Goal: Task Accomplishment & Management: Manage account settings

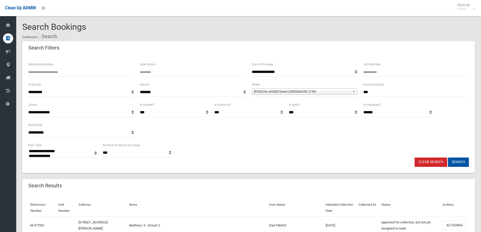
select select
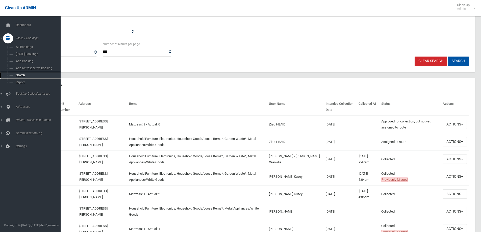
click at [28, 76] on span "Search" at bounding box center [37, 75] width 46 height 4
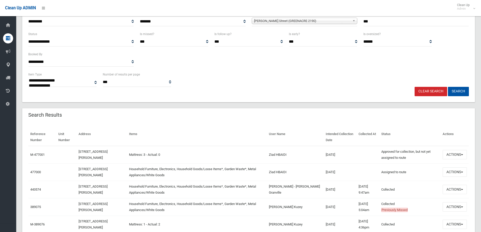
scroll to position [0, 0]
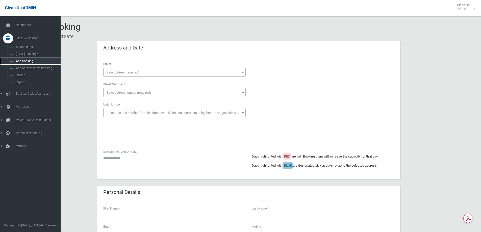
click at [17, 61] on span "Add Booking" at bounding box center [37, 61] width 46 height 4
click at [31, 63] on link "Add Booking" at bounding box center [32, 61] width 64 height 7
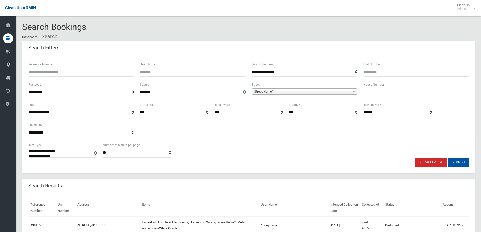
select select
click at [374, 96] on input "text" at bounding box center [415, 92] width 105 height 9
type input "**"
click at [306, 91] on span "Street Name*" at bounding box center [302, 92] width 96 height 6
type input "******"
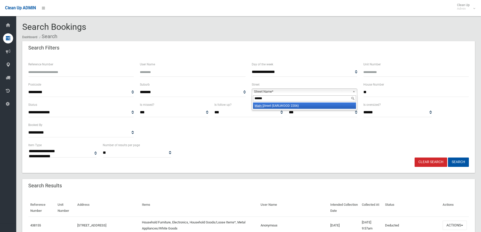
click at [308, 104] on li "Main S treet (EARLWOOD 2206)" at bounding box center [304, 105] width 103 height 6
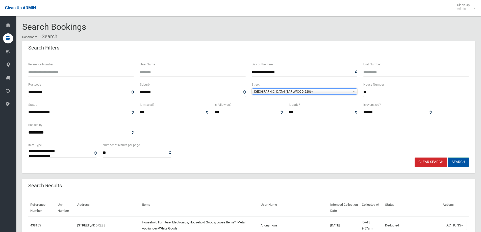
click at [463, 164] on button "Search" at bounding box center [458, 161] width 21 height 9
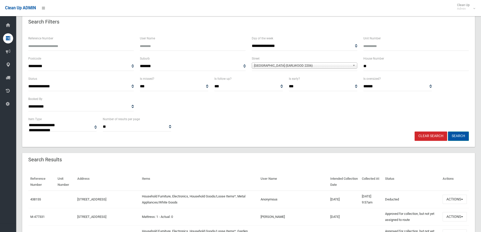
scroll to position [50, 0]
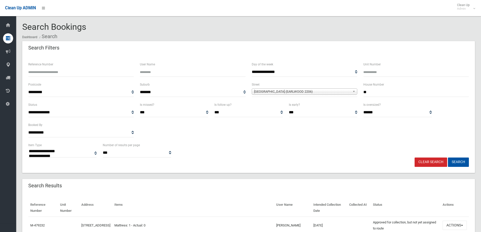
select select
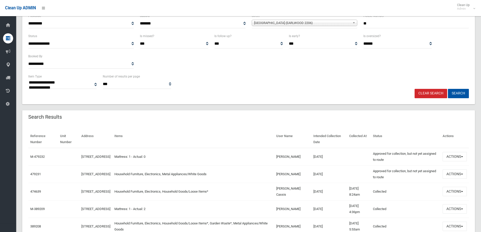
scroll to position [76, 0]
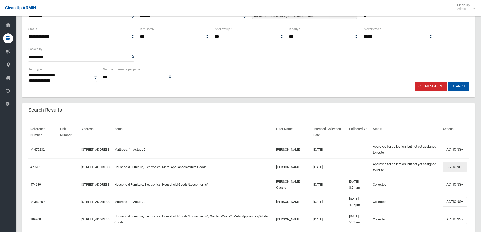
click at [451, 166] on button "Actions" at bounding box center [454, 166] width 24 height 9
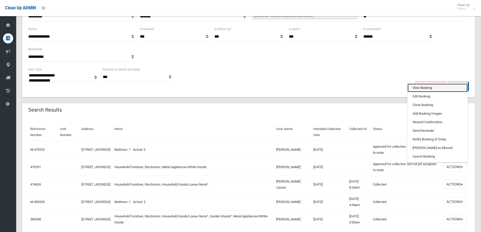
click at [432, 88] on link "View Booking" at bounding box center [437, 88] width 60 height 9
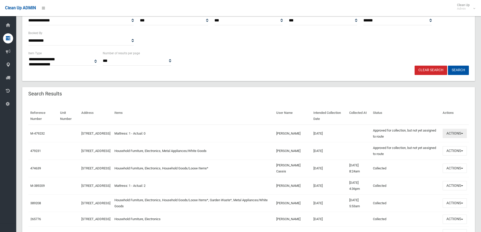
scroll to position [101, 0]
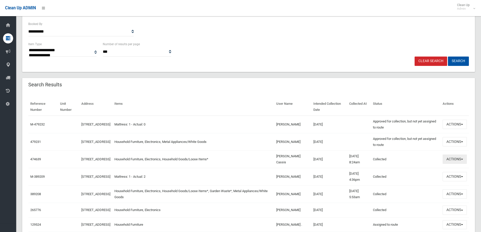
click at [456, 161] on button "Actions" at bounding box center [454, 158] width 24 height 9
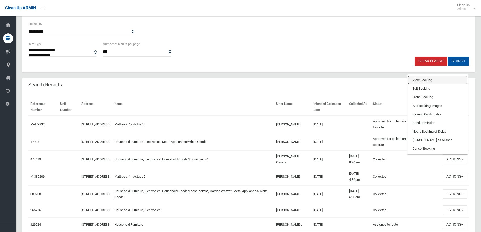
click at [436, 81] on link "View Booking" at bounding box center [437, 80] width 60 height 9
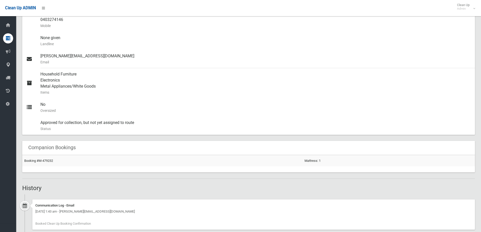
scroll to position [217, 0]
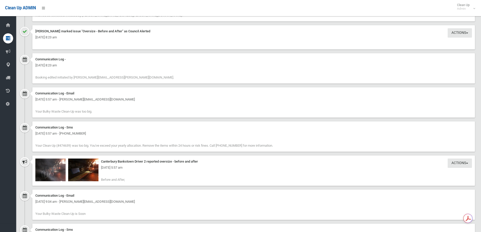
scroll to position [429, 0]
click at [49, 175] on img at bounding box center [50, 169] width 30 height 23
click at [87, 169] on div "[DATE] 5:57 am" at bounding box center [253, 167] width 436 height 6
click at [56, 162] on img at bounding box center [50, 169] width 30 height 23
click at [87, 164] on img at bounding box center [83, 169] width 30 height 23
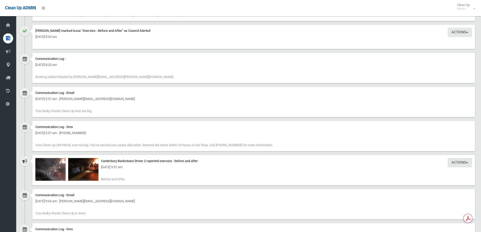
click at [86, 169] on div "[DATE] 5:57 am" at bounding box center [253, 167] width 436 height 6
click at [89, 167] on div "[DATE] 5:57 am" at bounding box center [253, 167] width 436 height 6
click at [43, 169] on div "[DATE] 5:57 am" at bounding box center [253, 167] width 436 height 6
click at [57, 176] on img at bounding box center [50, 169] width 30 height 23
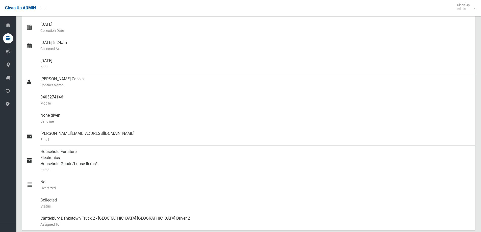
scroll to position [0, 0]
